Goal: Task Accomplishment & Management: Manage account settings

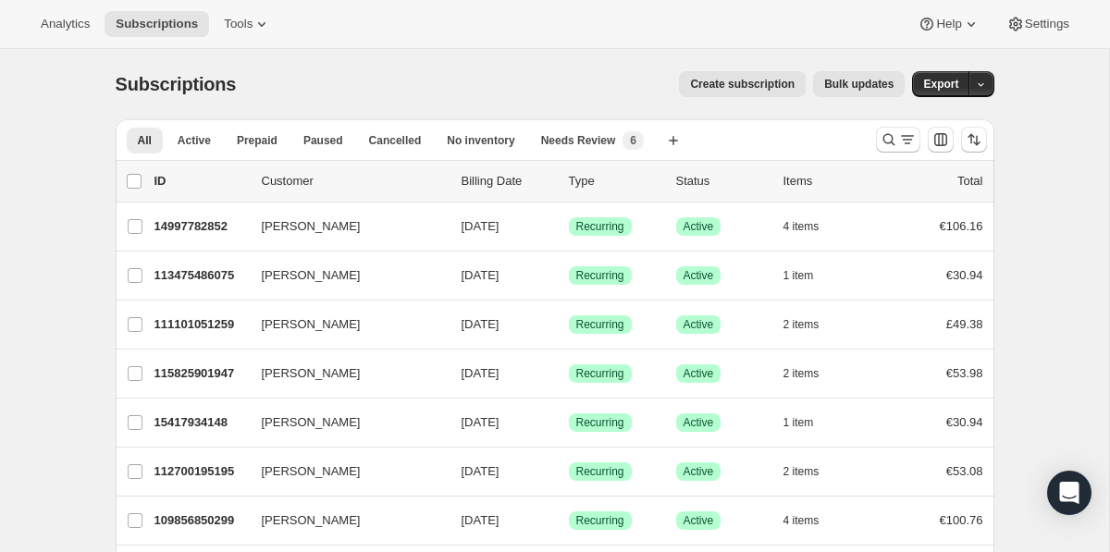
click at [458, 34] on div "Analytics Subscriptions Tools Help Settings" at bounding box center [555, 24] width 1110 height 49
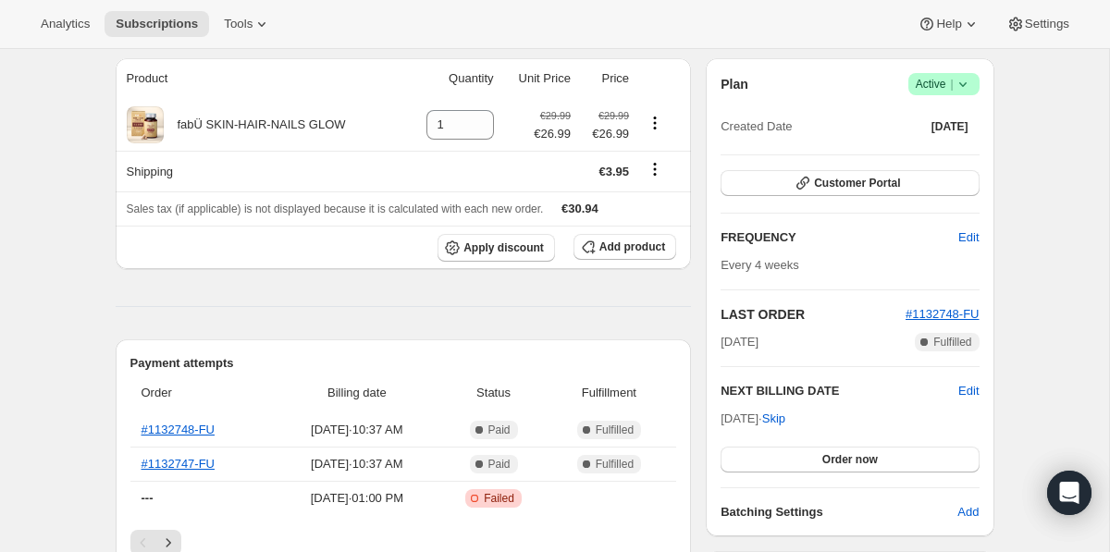
scroll to position [167, 0]
